Goal: Task Accomplishment & Management: Use online tool/utility

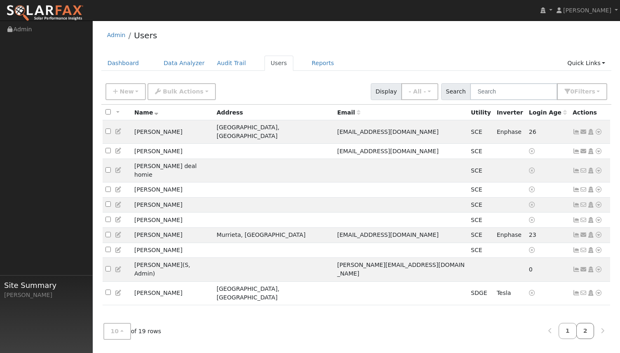
click at [582, 331] on link "2" at bounding box center [585, 331] width 18 height 16
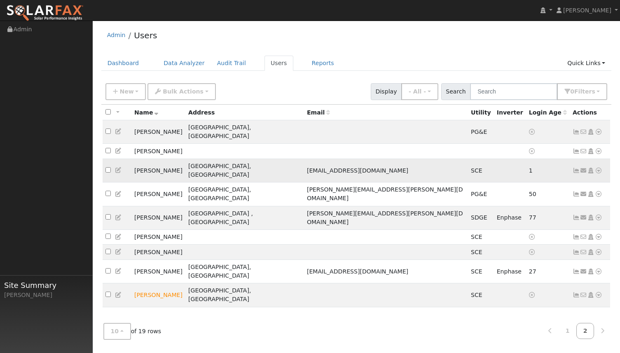
click at [579, 168] on icon at bounding box center [576, 171] width 7 height 6
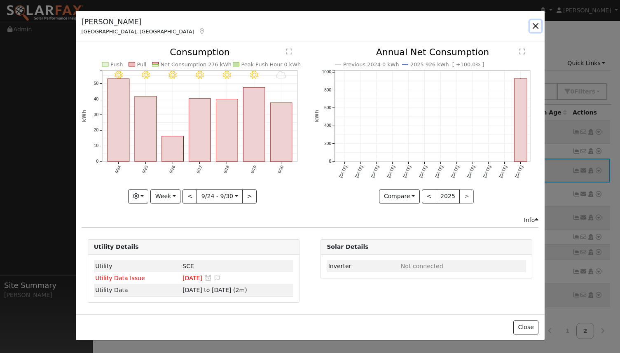
click at [531, 28] on button "button" at bounding box center [536, 26] width 12 height 12
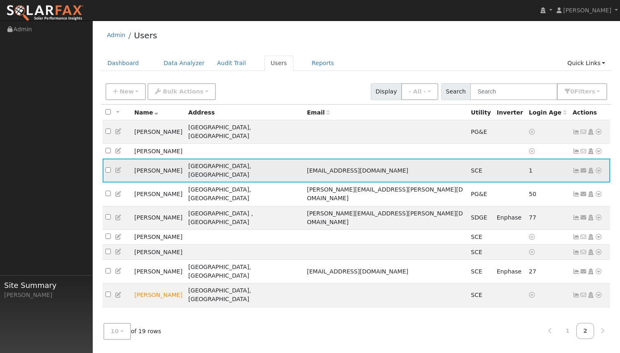
click at [597, 168] on icon at bounding box center [598, 171] width 7 height 6
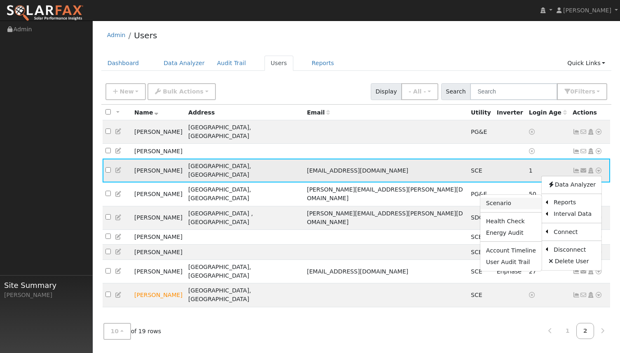
click at [519, 198] on link "Scenario" at bounding box center [510, 204] width 61 height 12
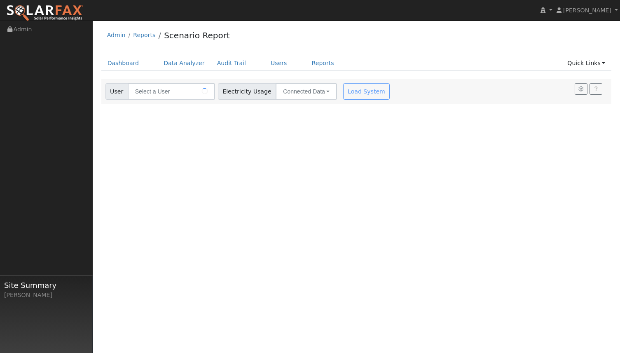
type input "[PERSON_NAME]"
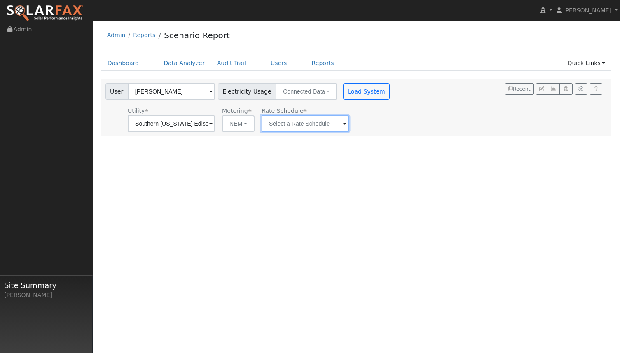
click at [293, 126] on input "text" at bounding box center [305, 123] width 87 height 16
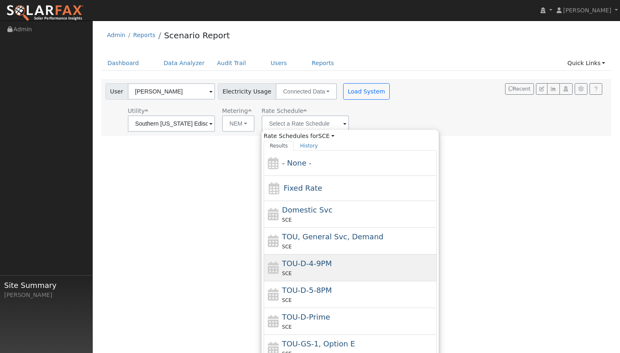
click at [321, 255] on div "TOU-D-4-9PM SCE" at bounding box center [350, 268] width 173 height 27
type input "TOU-D-4-9PM"
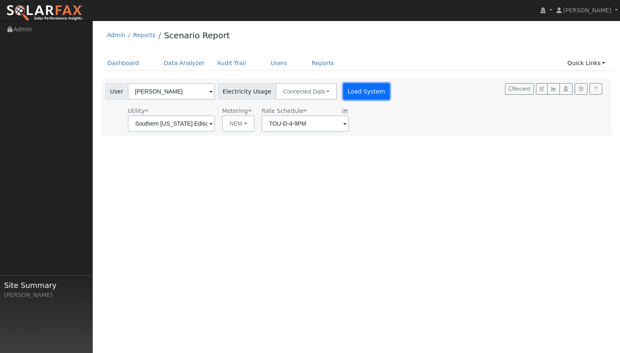
click at [346, 95] on button "Load System" at bounding box center [366, 91] width 47 height 16
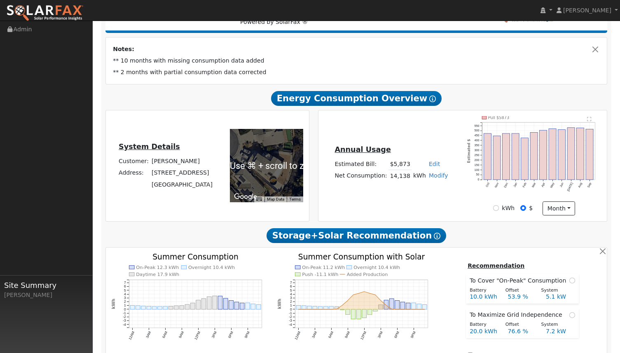
scroll to position [134, 0]
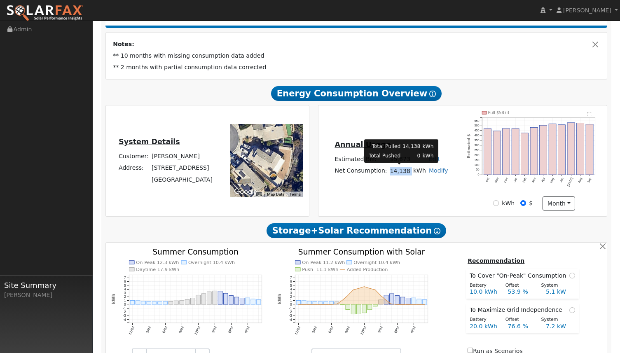
drag, startPoint x: 392, startPoint y: 173, endPoint x: 410, endPoint y: 173, distance: 17.7
click at [410, 173] on tr "Net Consumption: 14,138 kWh Modify Add Consumption Add Electric Vehicle Add Con…" at bounding box center [391, 171] width 116 height 12
click at [412, 173] on td "kWh" at bounding box center [420, 171] width 16 height 12
drag, startPoint x: 408, startPoint y: 172, endPoint x: 392, endPoint y: 172, distance: 16.1
click at [392, 172] on td "14,138" at bounding box center [400, 171] width 23 height 12
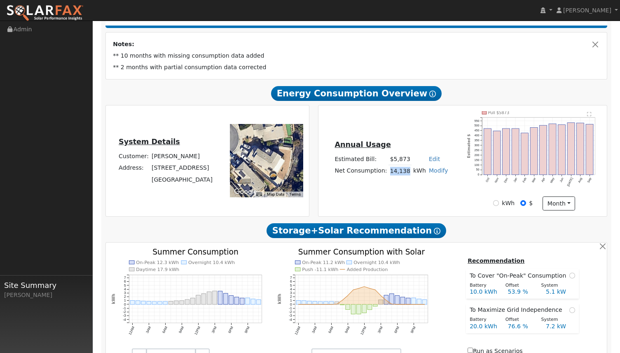
copy td "14,138"
